Goal: Transaction & Acquisition: Purchase product/service

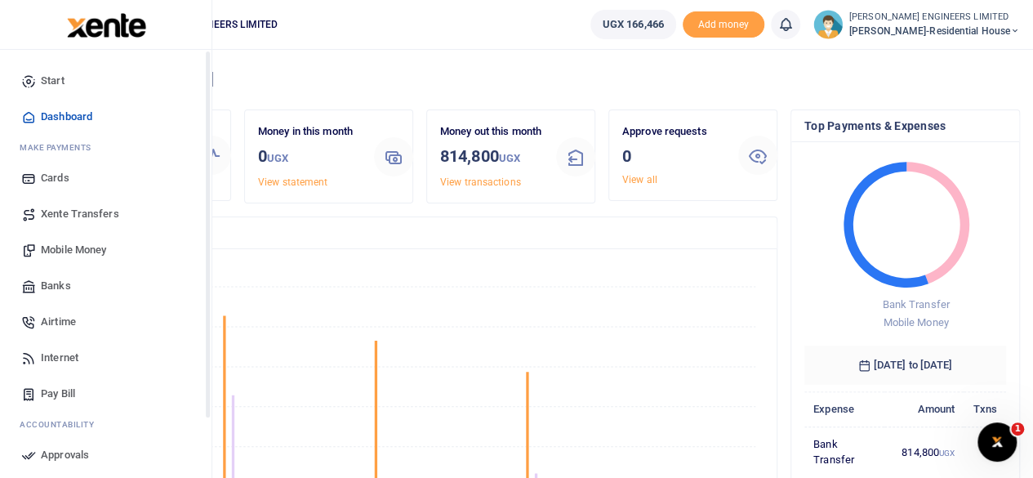
click at [57, 249] on span "Mobile Money" at bounding box center [73, 250] width 65 height 16
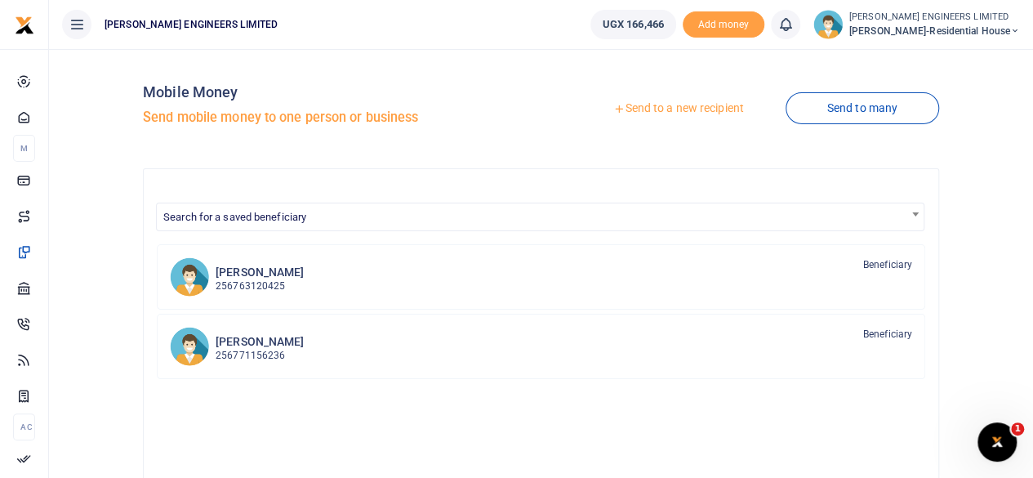
click at [657, 111] on link "Send to a new recipient" at bounding box center [678, 108] width 213 height 29
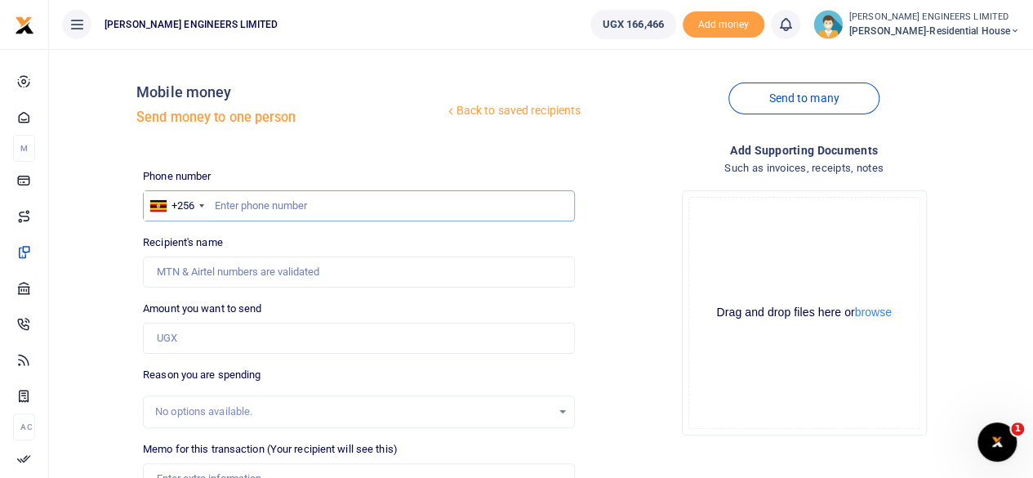
click at [256, 202] on input "text" at bounding box center [359, 205] width 432 height 31
type input "706328389"
click at [188, 340] on input "Amount you want to send" at bounding box center [359, 338] width 432 height 31
type input "James Mugaragu"
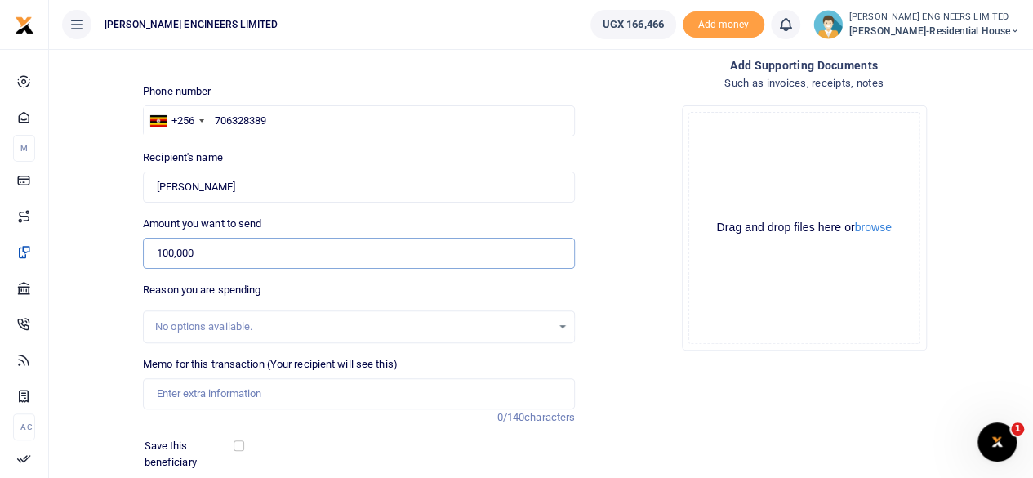
scroll to position [109, 0]
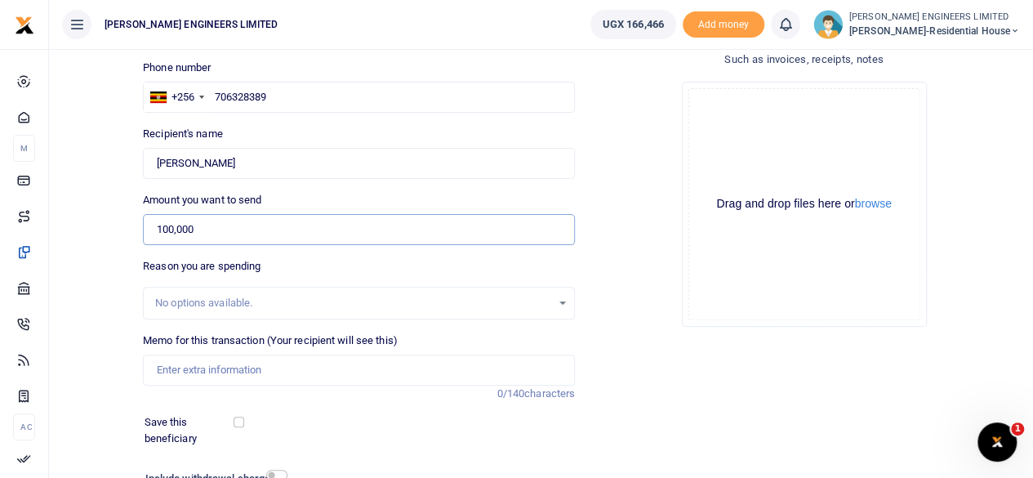
type input "100,000"
click at [178, 370] on input "Memo for this transaction (Your recipient will see this)" at bounding box center [359, 369] width 432 height 31
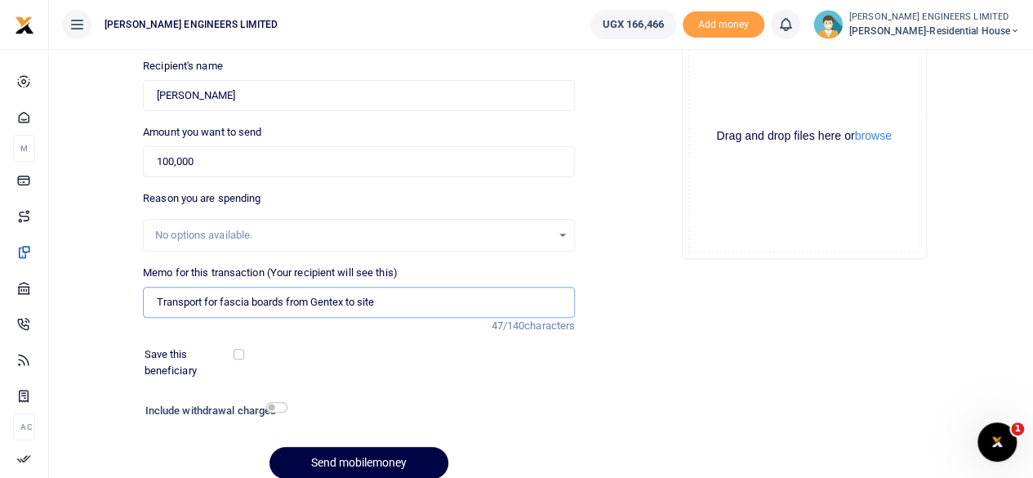
scroll to position [217, 0]
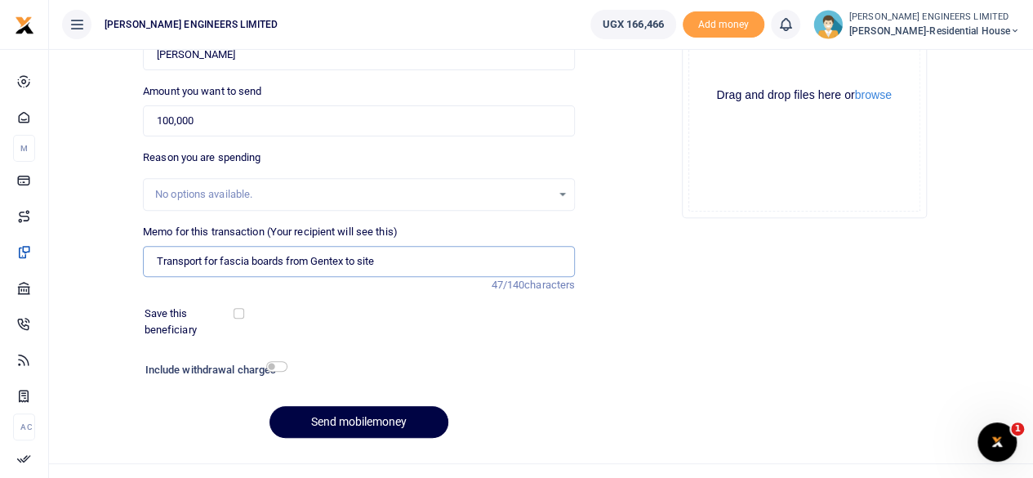
type input "Transport for fascia boards from Gentex to site"
click at [281, 365] on input "checkbox" at bounding box center [276, 366] width 21 height 11
checkbox input "true"
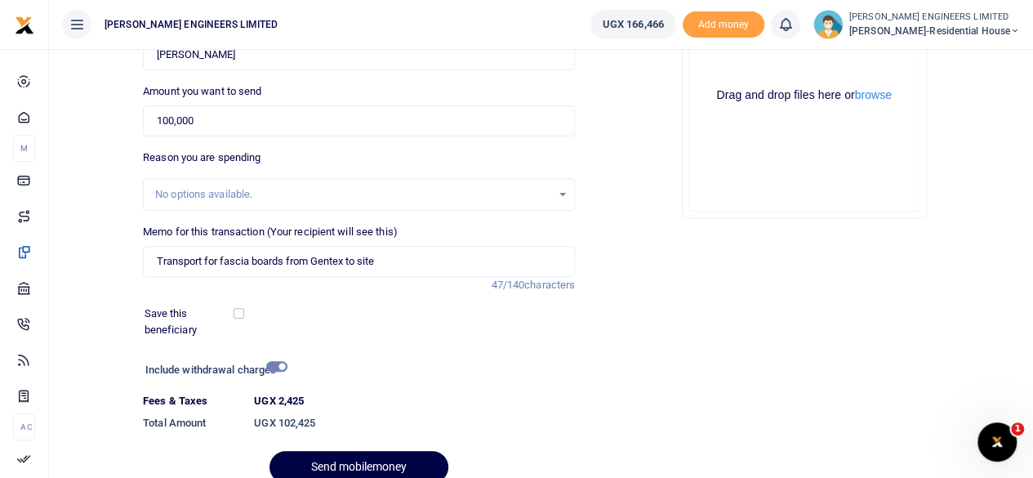
click at [377, 461] on div at bounding box center [384, 468] width 20 height 20
click at [372, 460] on button "Send mobilemoney" at bounding box center [358, 467] width 179 height 32
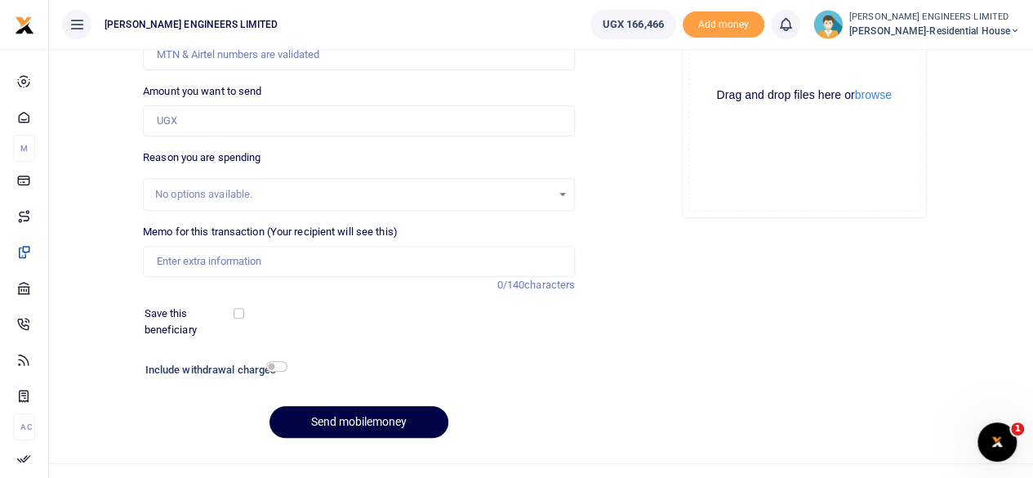
click at [794, 29] on icon at bounding box center [785, 25] width 16 height 18
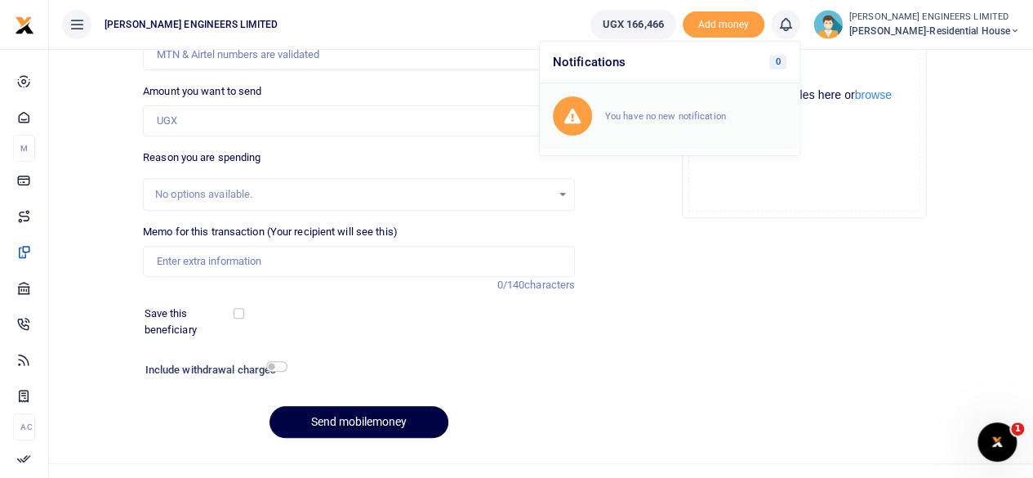
click at [699, 105] on div "You have no new notification" at bounding box center [670, 115] width 234 height 39
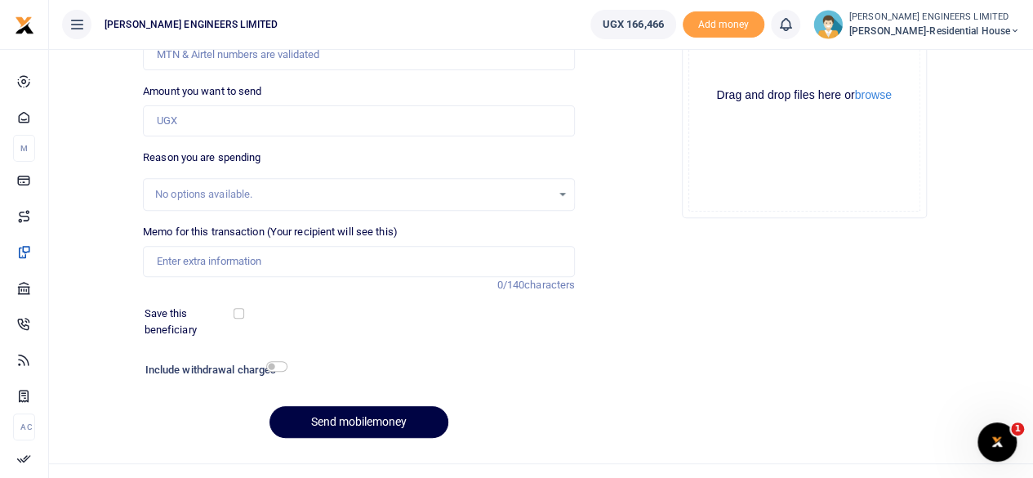
click at [790, 29] on icon at bounding box center [785, 25] width 16 height 18
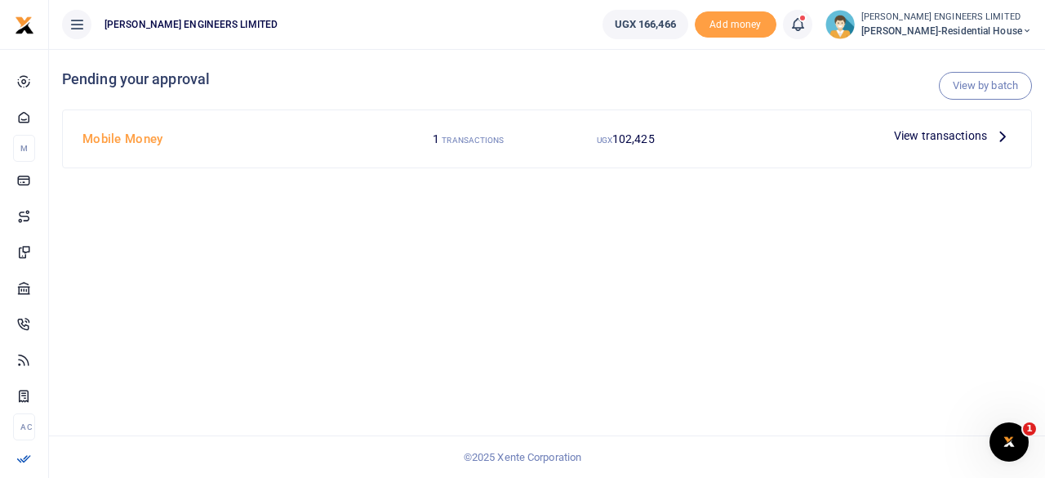
click at [967, 136] on span "View transactions" at bounding box center [940, 136] width 93 height 18
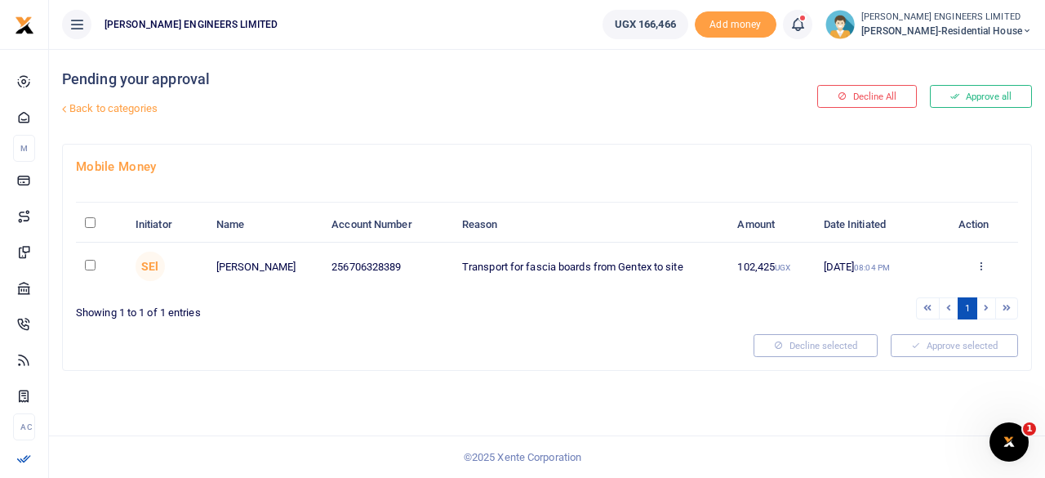
click at [90, 265] on input "checkbox" at bounding box center [90, 265] width 11 height 11
checkbox input "true"
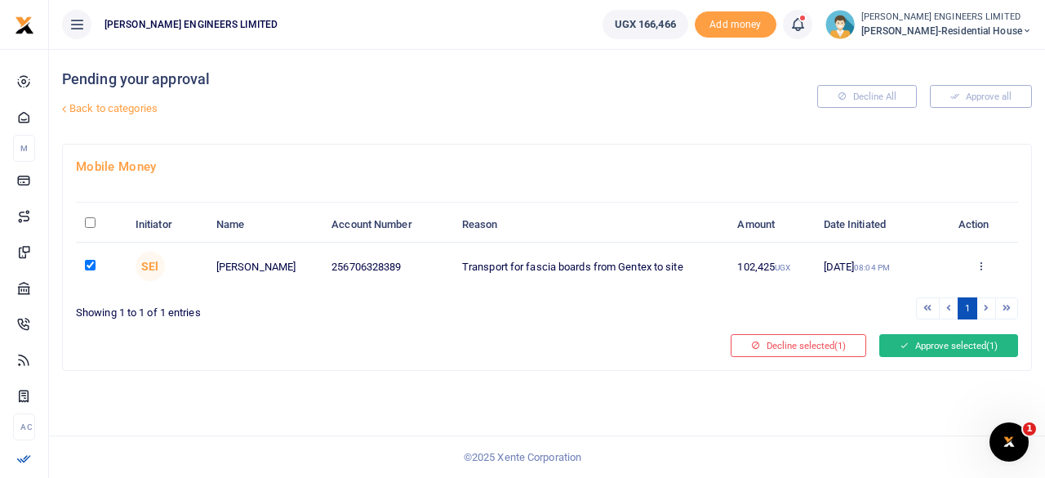
click at [933, 341] on button "Approve selected (1)" at bounding box center [948, 345] width 139 height 23
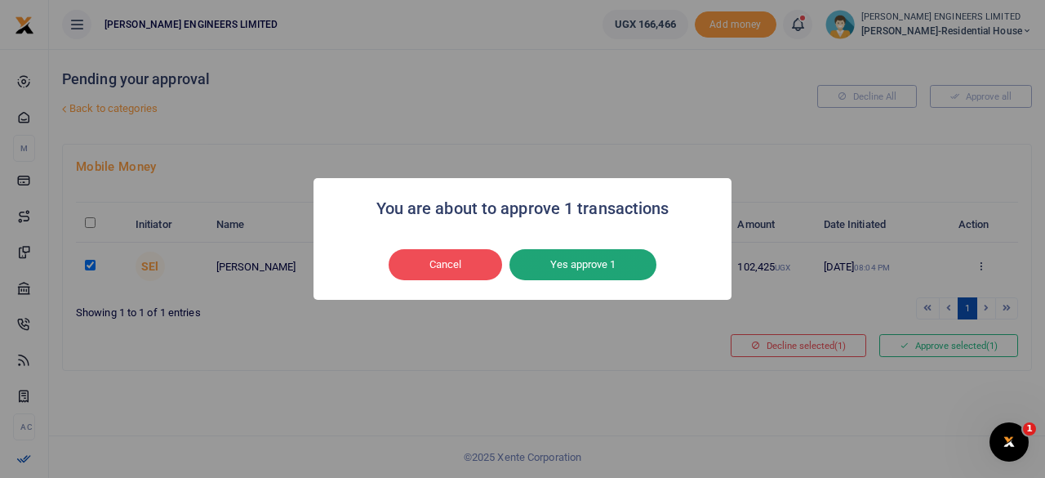
click at [611, 259] on button "Yes approve 1" at bounding box center [583, 264] width 147 height 31
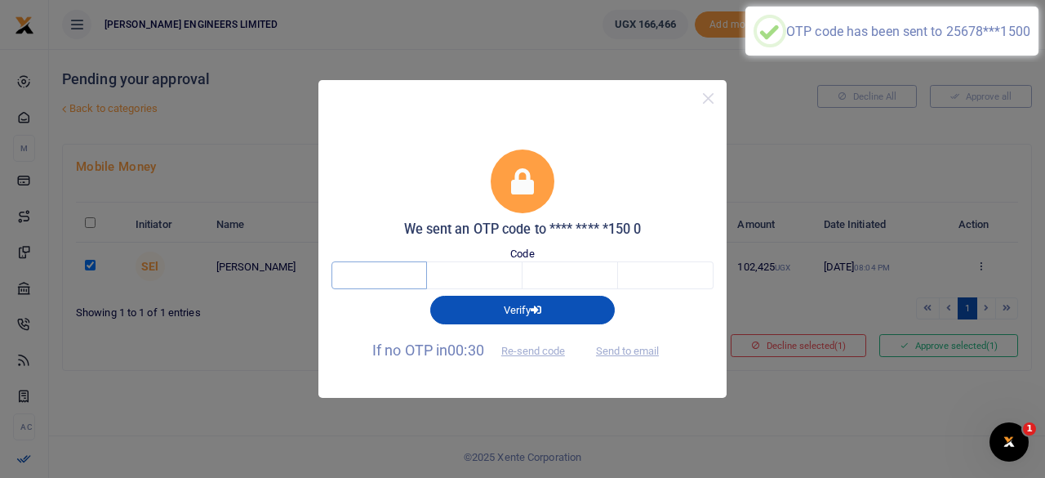
click at [394, 275] on input "text" at bounding box center [380, 275] width 96 height 28
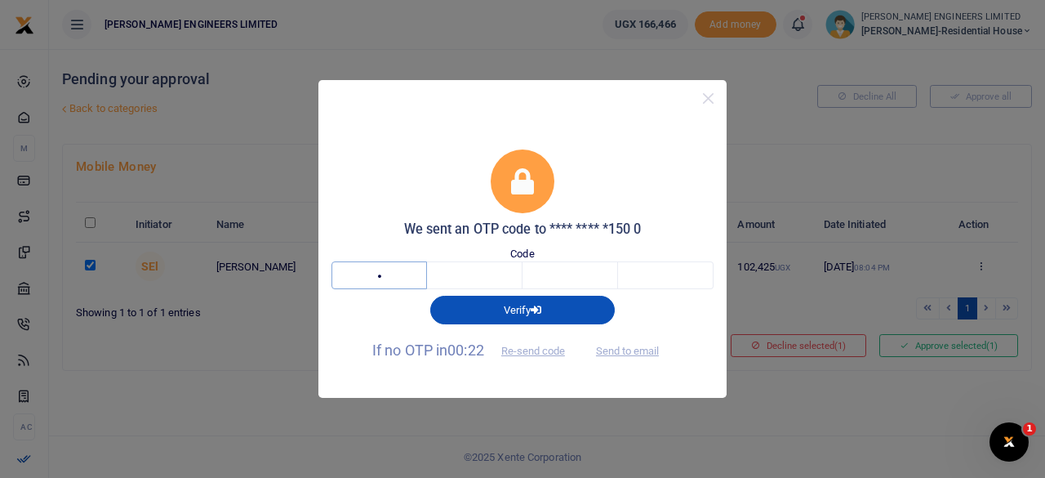
type input "7"
type input "4"
type input "6"
type input "1"
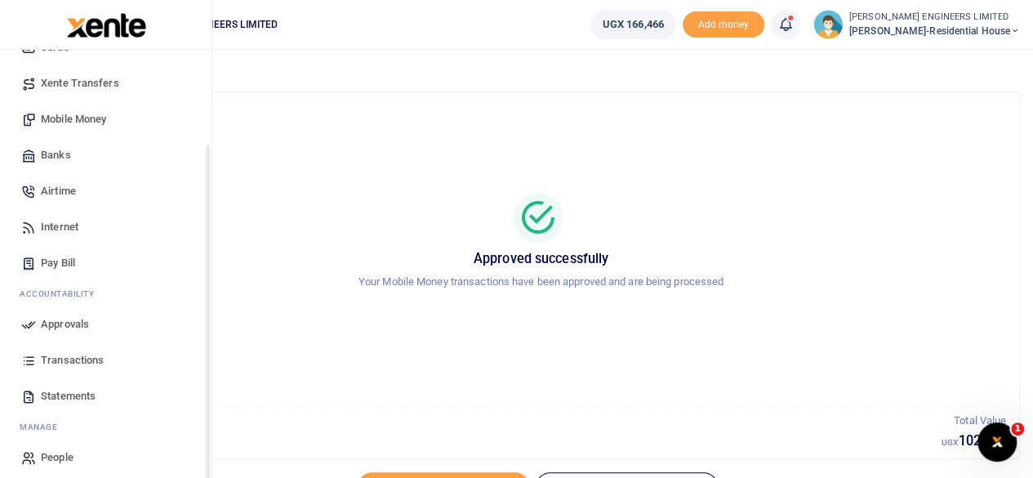
scroll to position [140, 0]
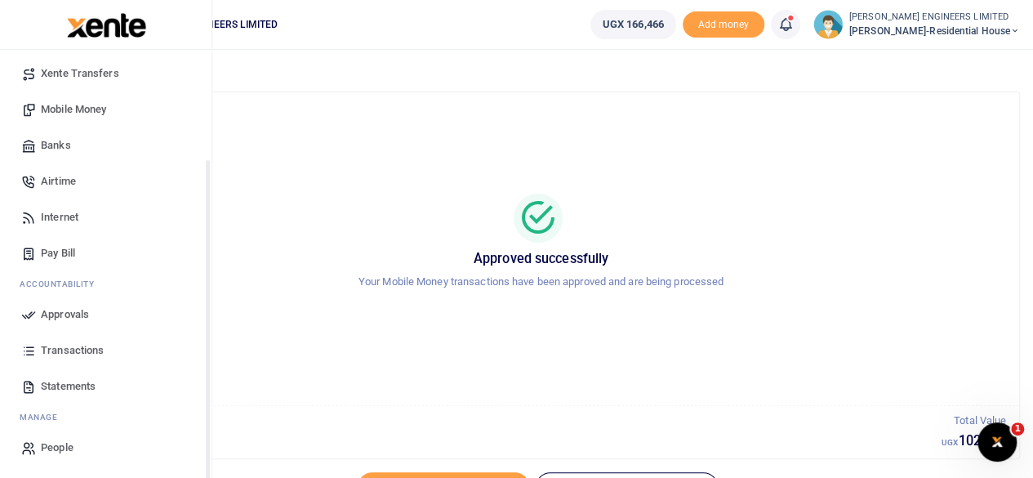
click at [62, 345] on span "Transactions" at bounding box center [72, 350] width 63 height 16
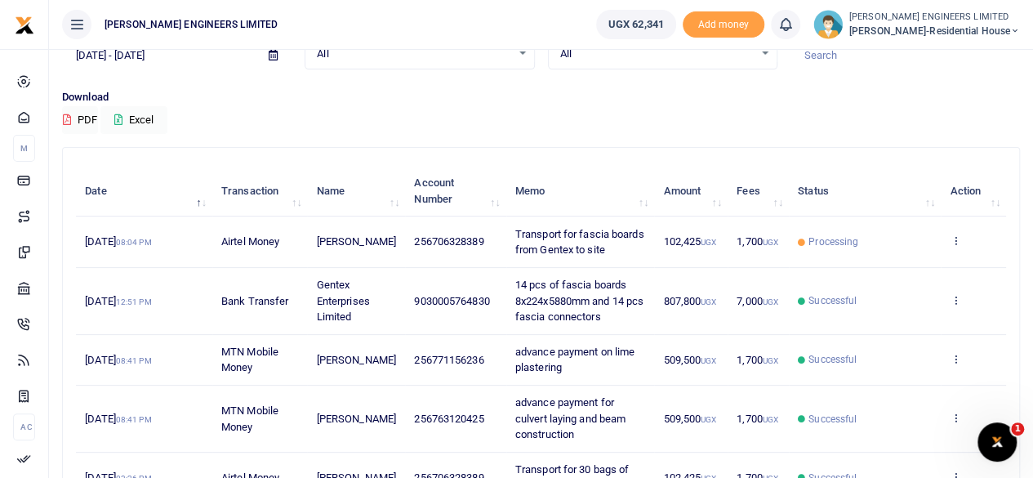
scroll to position [109, 0]
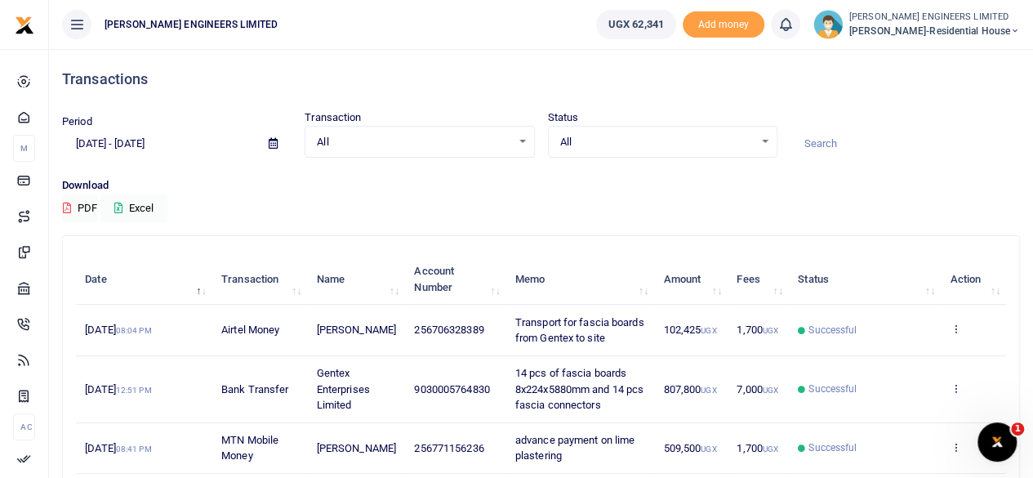
click at [1014, 31] on icon at bounding box center [1015, 30] width 10 height 11
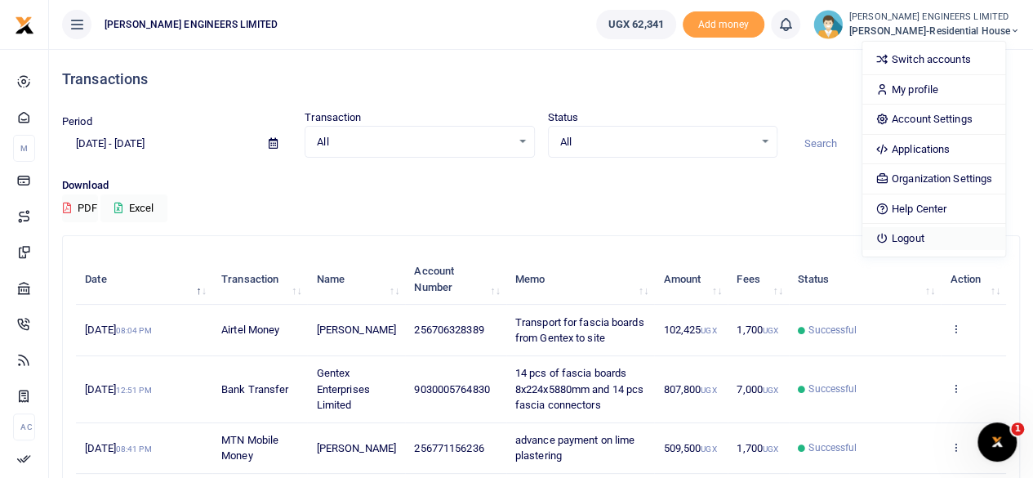
click at [936, 237] on link "Logout" at bounding box center [933, 238] width 143 height 23
